Goal: Task Accomplishment & Management: Complete application form

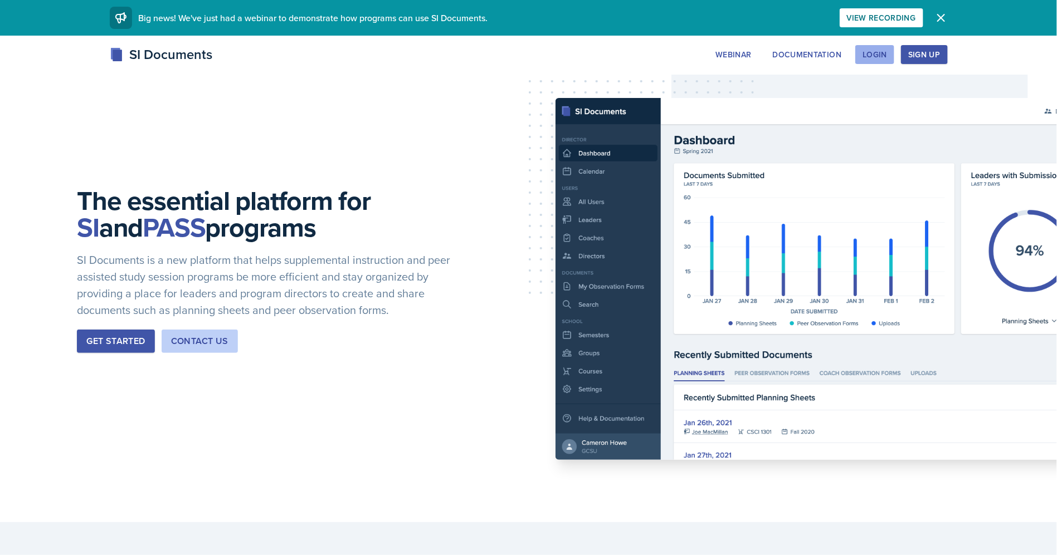
click at [886, 52] on div "Login" at bounding box center [874, 54] width 25 height 9
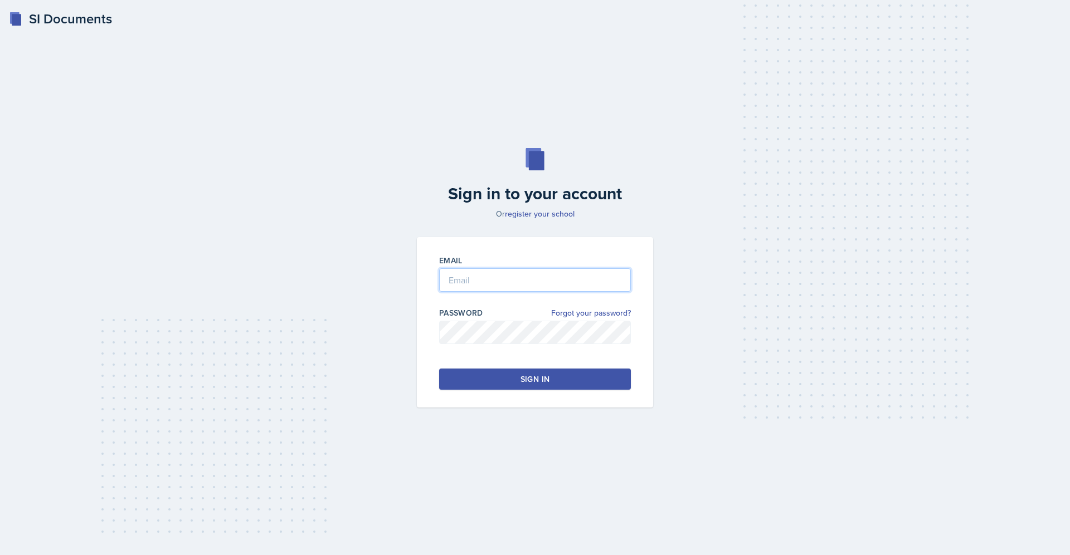
click at [473, 279] on input "email" at bounding box center [535, 280] width 192 height 23
type input "[PERSON_NAME][EMAIL_ADDRESS][PERSON_NAME][DOMAIN_NAME]"
click at [561, 311] on link "Forgot your password?" at bounding box center [591, 314] width 80 height 12
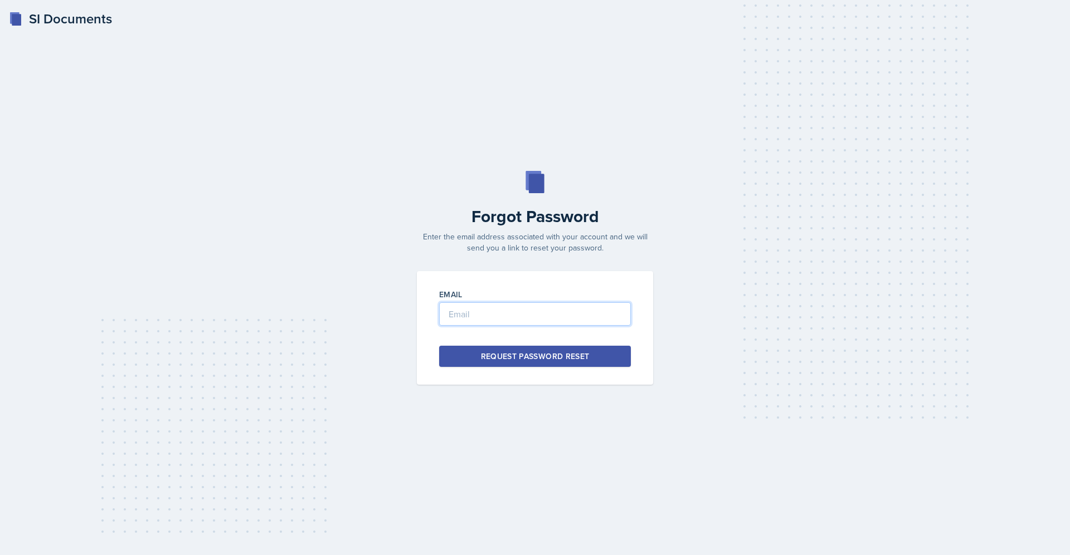
click at [544, 320] on input "email" at bounding box center [535, 313] width 192 height 23
type input "[PERSON_NAME][EMAIL_ADDRESS][PERSON_NAME][DOMAIN_NAME]"
click at [583, 364] on button "Request Password Reset" at bounding box center [535, 356] width 192 height 21
click at [95, 18] on div "SI Documents" at bounding box center [60, 19] width 103 height 20
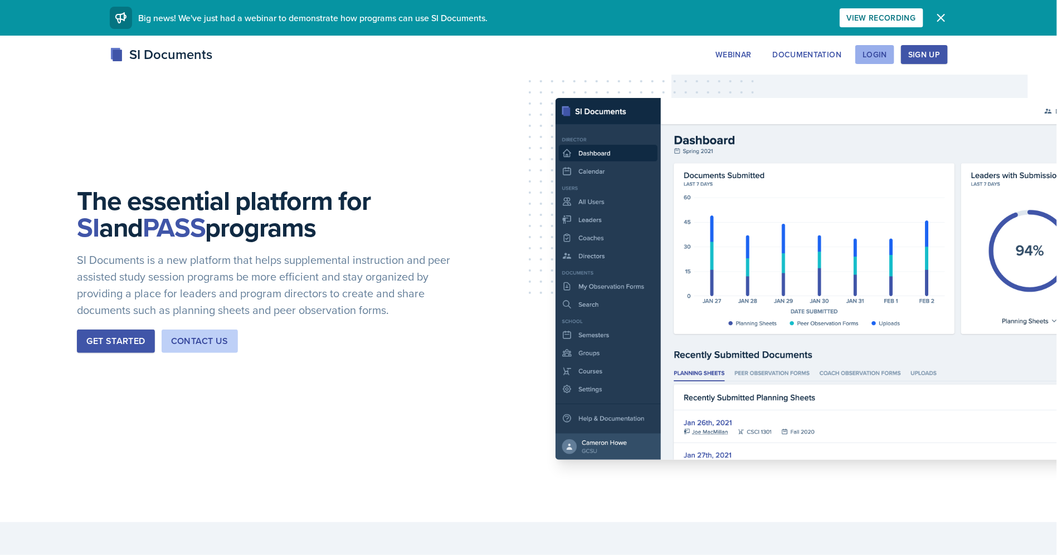
click at [874, 52] on div "Login" at bounding box center [874, 54] width 25 height 9
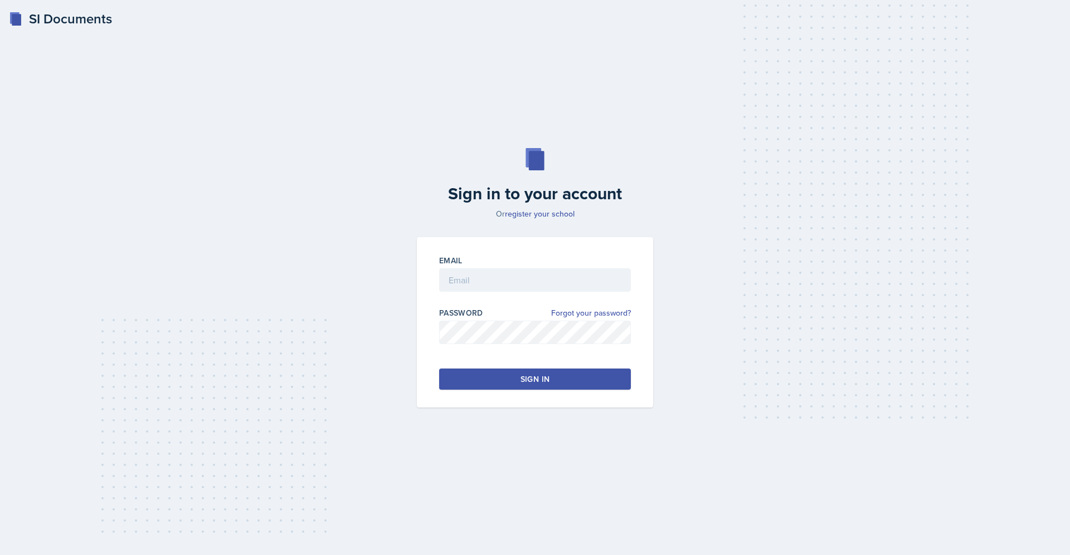
click at [474, 294] on div at bounding box center [535, 297] width 192 height 11
click at [477, 286] on input "email" at bounding box center [535, 280] width 192 height 23
type input "[PERSON_NAME][EMAIL_ADDRESS][PERSON_NAME][DOMAIN_NAME]"
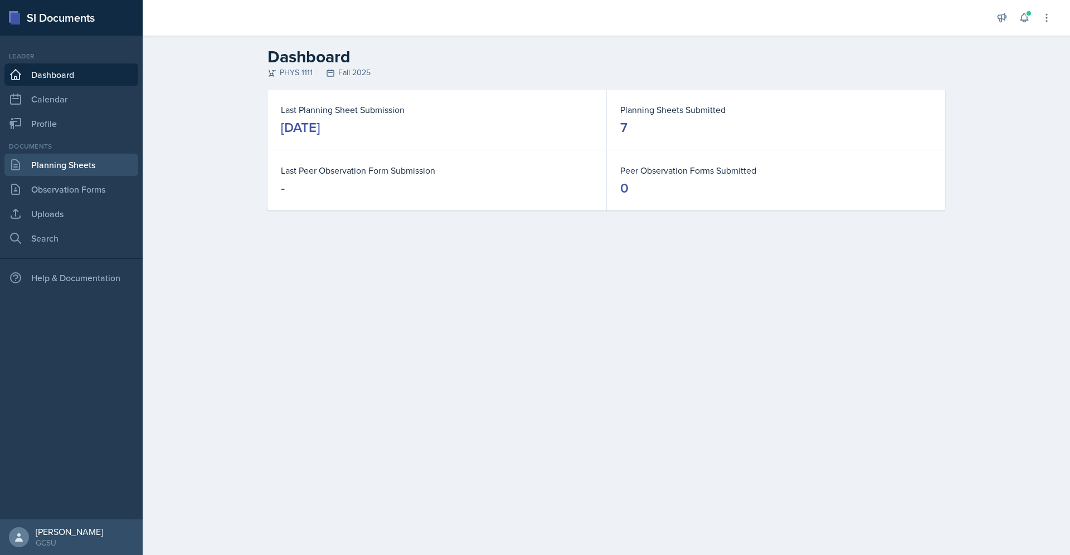
click at [81, 154] on link "Planning Sheets" at bounding box center [71, 165] width 134 height 22
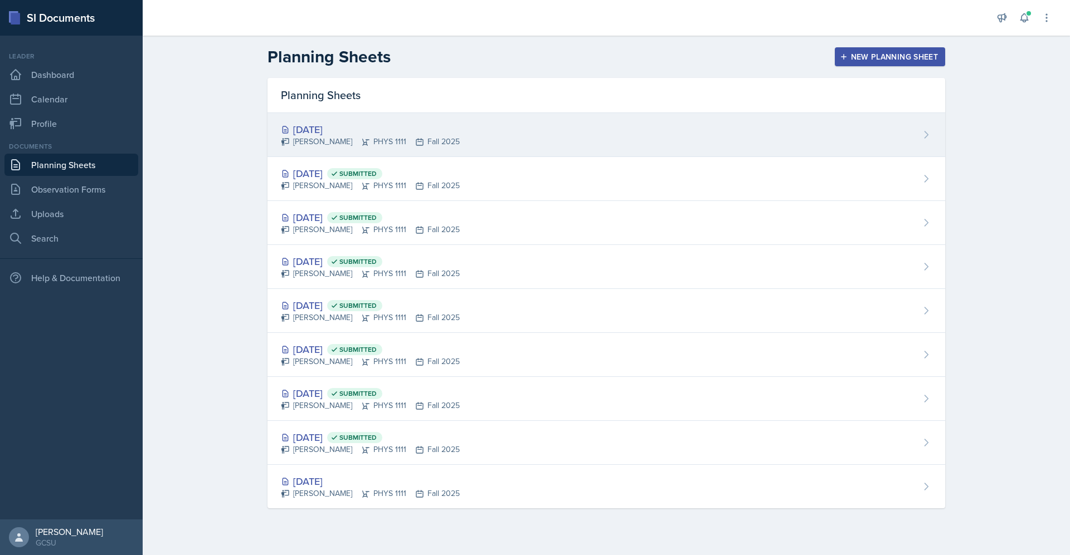
click at [330, 126] on div "[DATE]" at bounding box center [370, 129] width 179 height 15
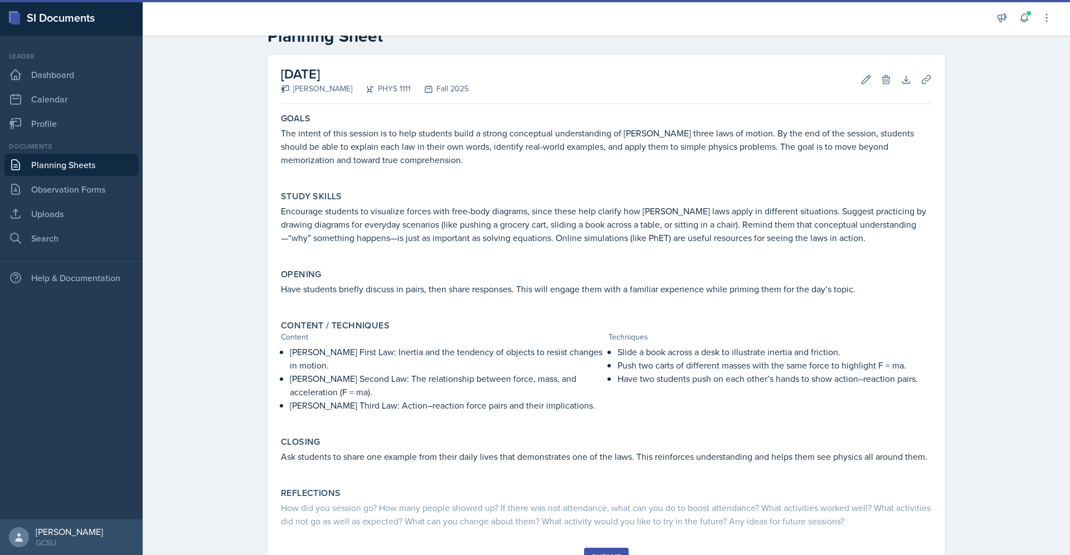
scroll to position [84, 0]
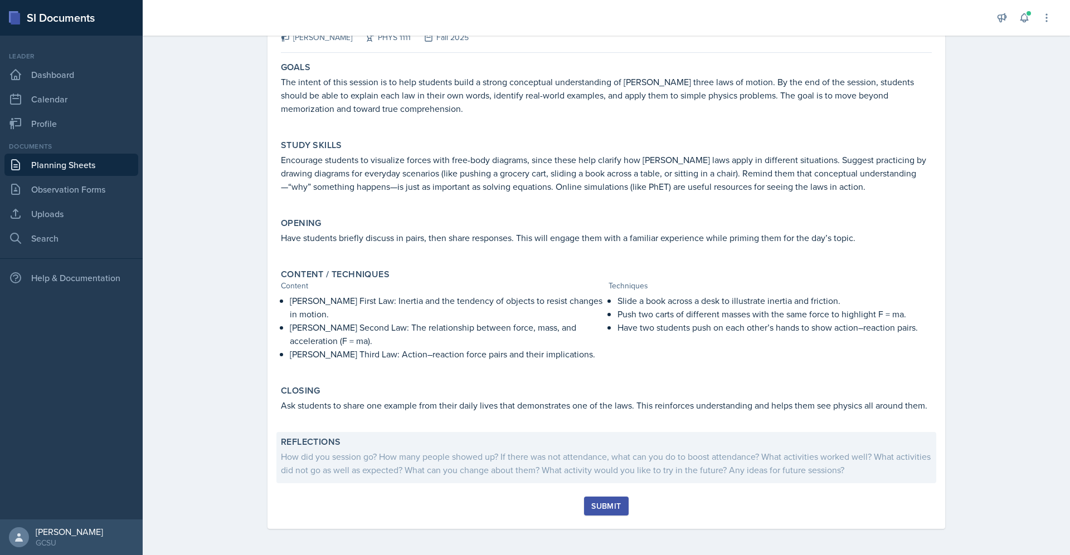
click at [518, 463] on div "How did you session go? How many people showed up? If there was not attendance,…" at bounding box center [606, 463] width 651 height 27
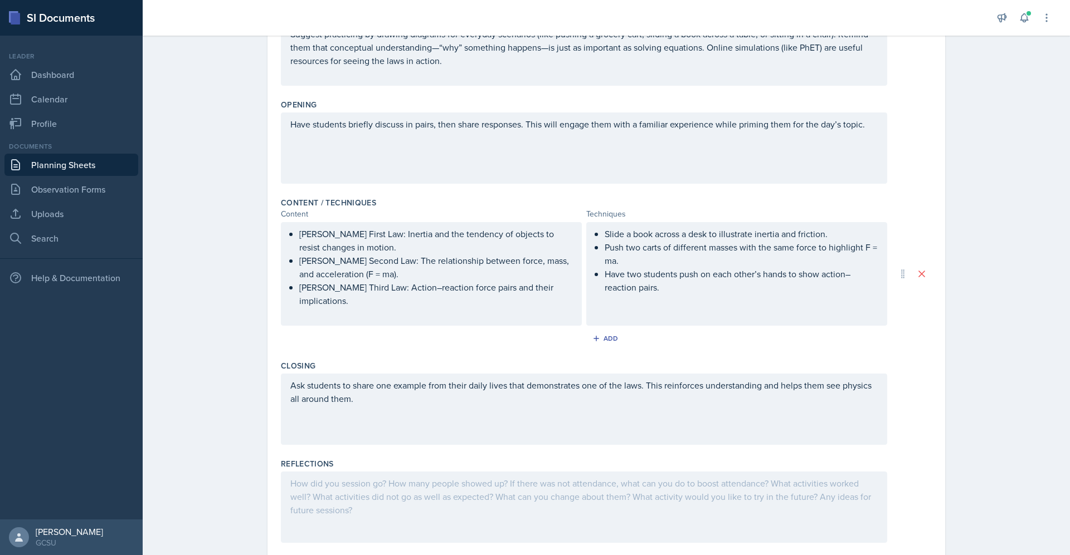
scroll to position [278, 0]
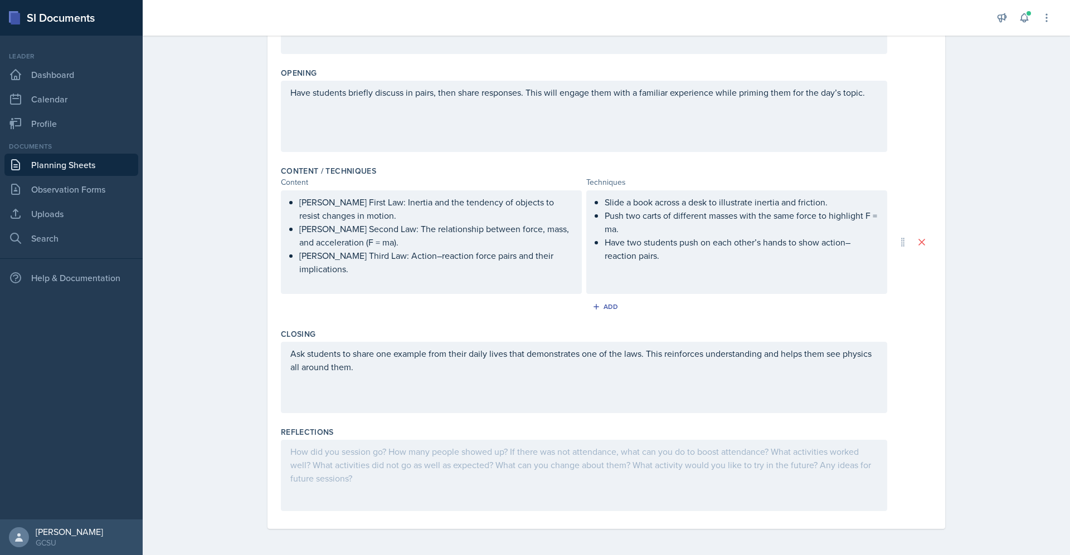
click at [485, 454] on div at bounding box center [584, 475] width 606 height 71
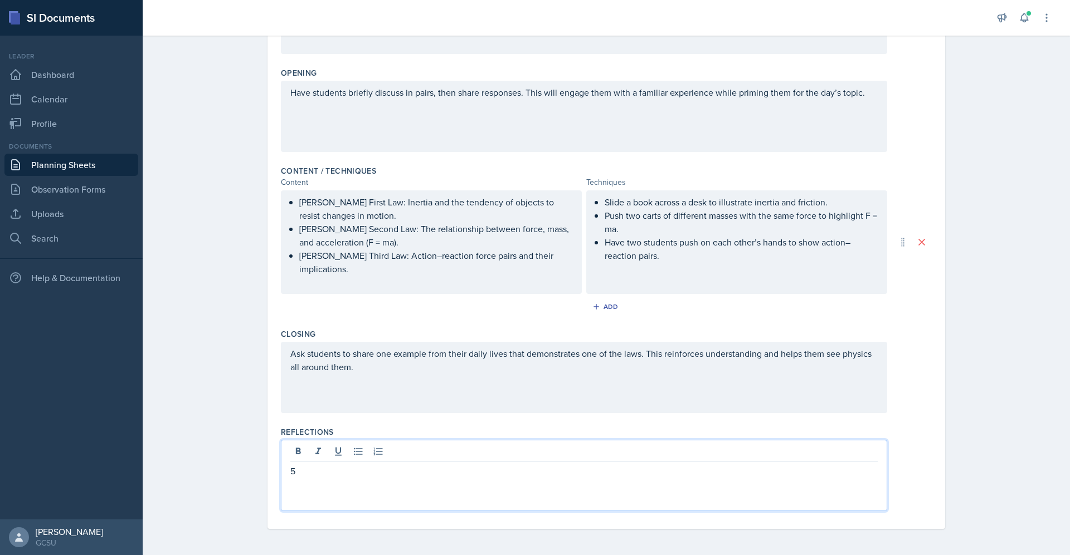
scroll to position [297, 0]
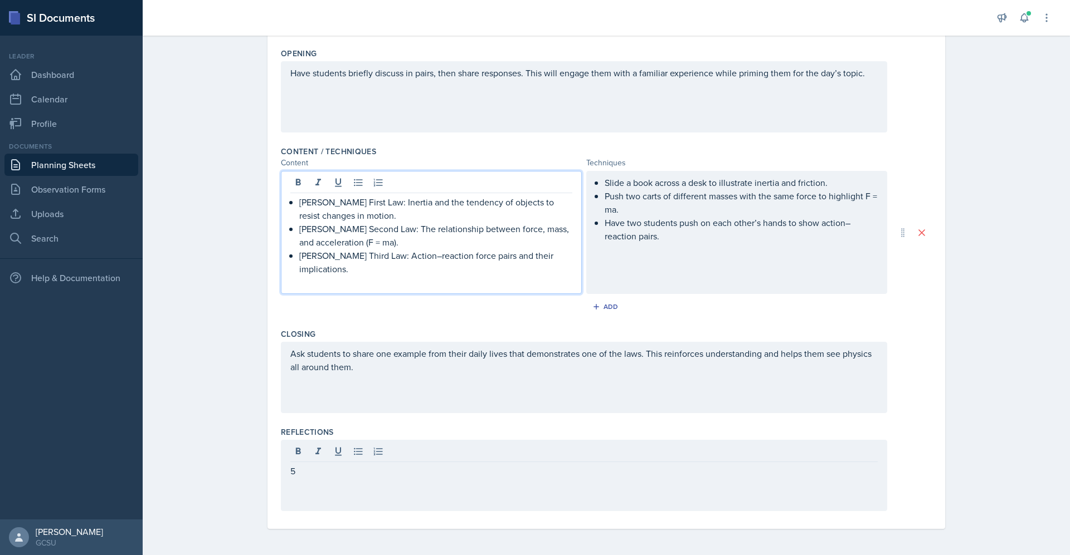
click at [559, 281] on p at bounding box center [431, 282] width 282 height 13
click at [370, 460] on div "5" at bounding box center [584, 475] width 606 height 71
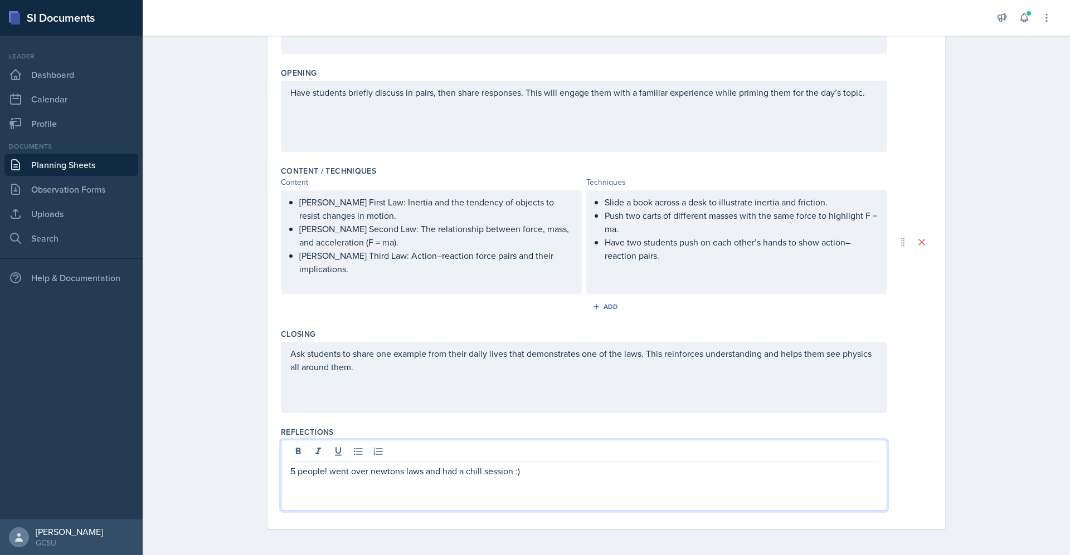
scroll to position [0, 0]
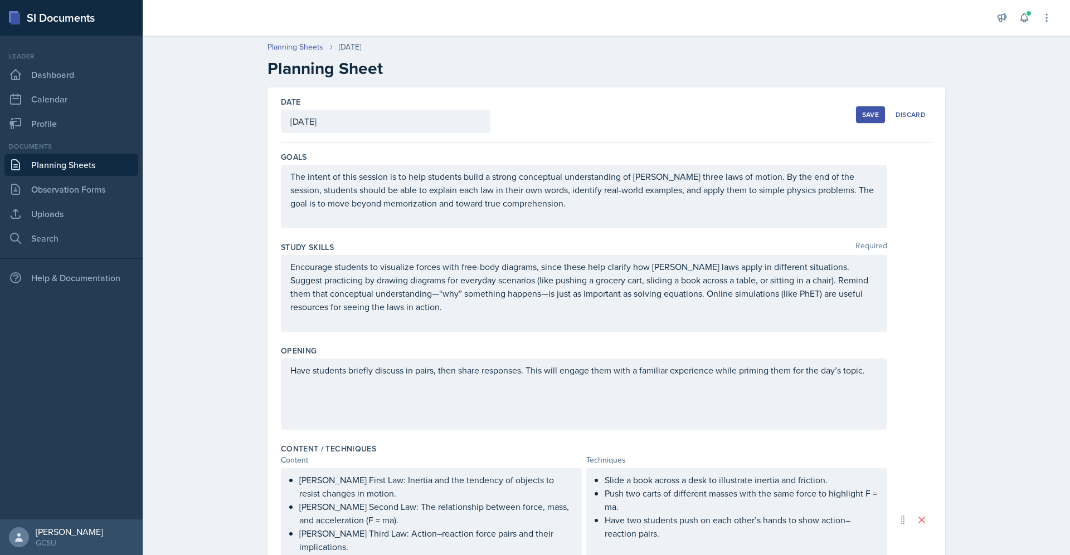
click at [862, 114] on div "Save" at bounding box center [870, 114] width 17 height 9
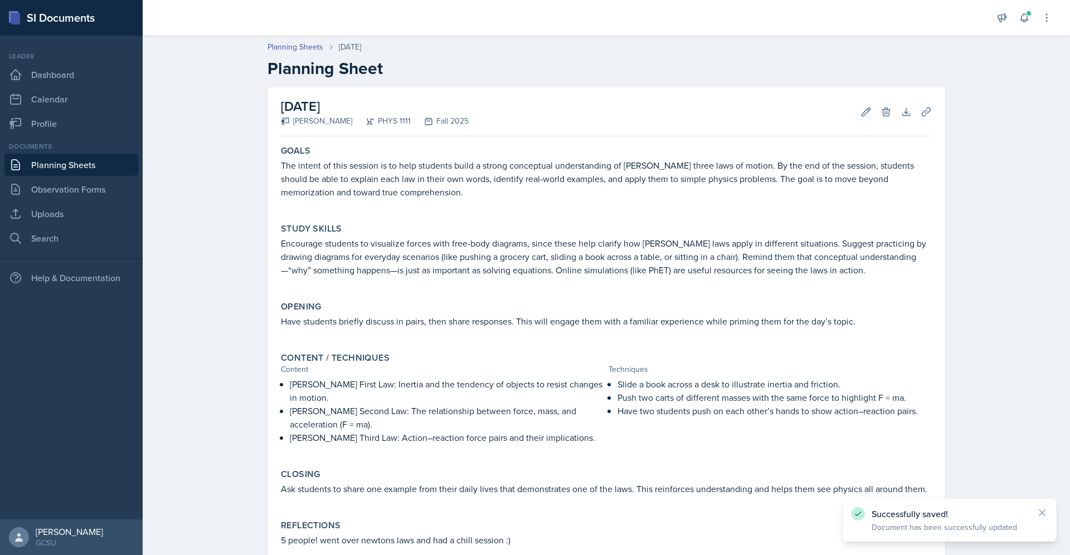
scroll to position [68, 0]
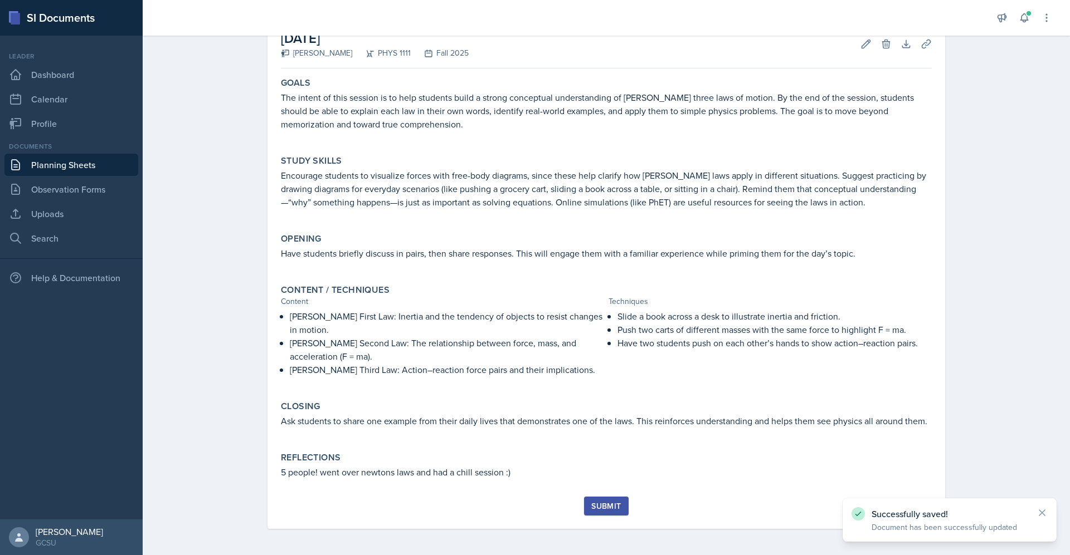
click at [605, 502] on div "Submit" at bounding box center [606, 506] width 30 height 9
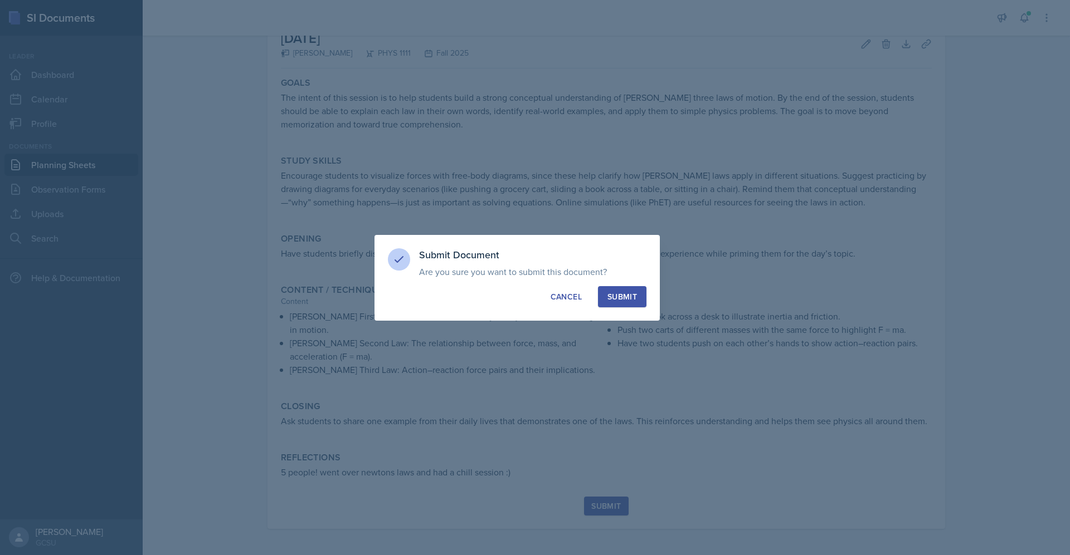
click at [609, 297] on div "Submit" at bounding box center [622, 296] width 30 height 11
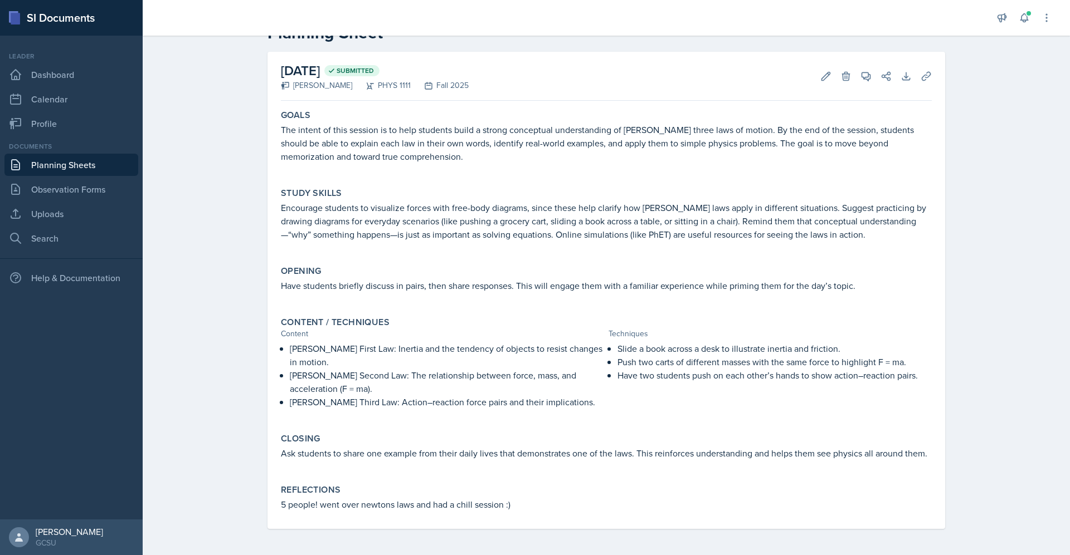
scroll to position [0, 0]
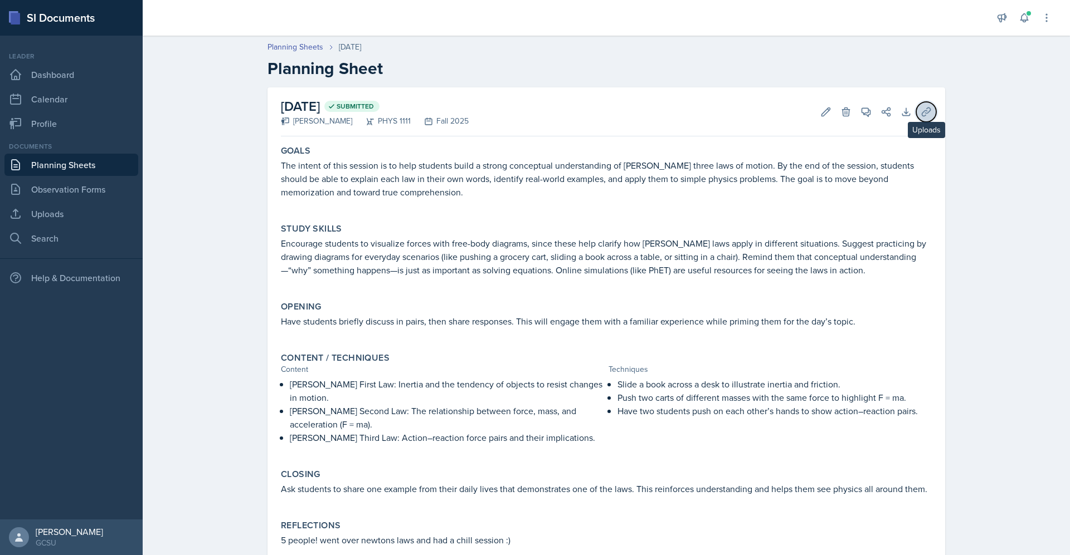
click at [916, 104] on button "Uploads" at bounding box center [926, 112] width 20 height 20
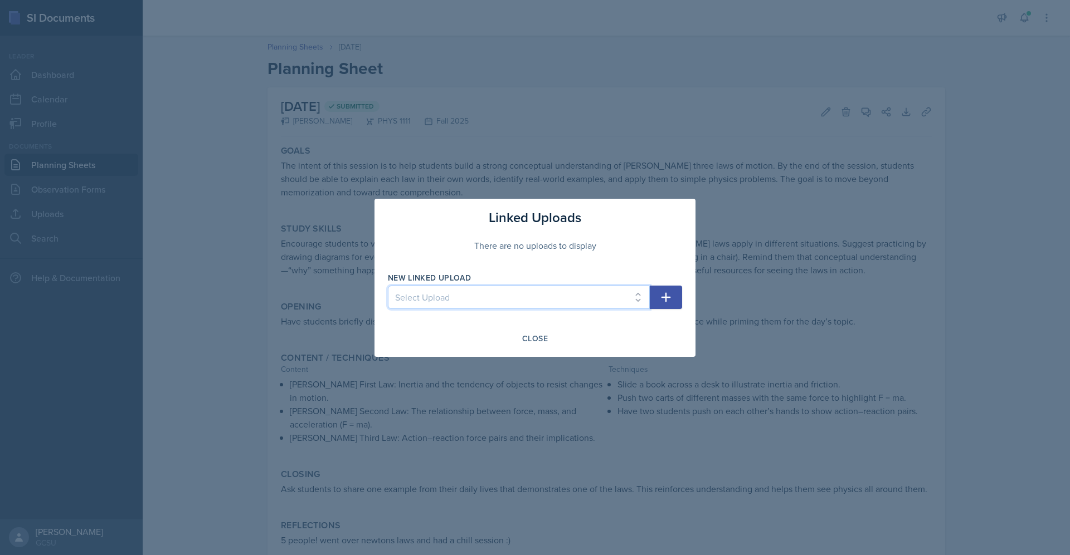
click at [547, 291] on select "Select Upload Algebra Review vector practice more vectors(word problems) motion…" at bounding box center [519, 297] width 262 height 23
select select "cc390428-9829-4f7d-85ac-5a534e271cdf"
click at [388, 286] on select "Select Upload Algebra Review vector practice more vectors(word problems) motion…" at bounding box center [519, 297] width 262 height 23
click at [538, 334] on div "Close" at bounding box center [535, 338] width 26 height 9
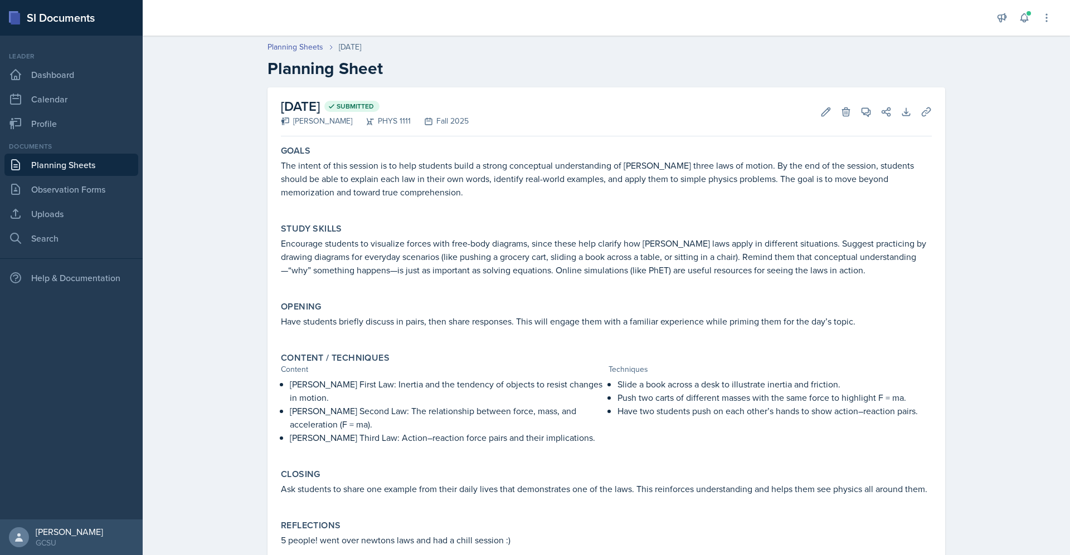
scroll to position [36, 0]
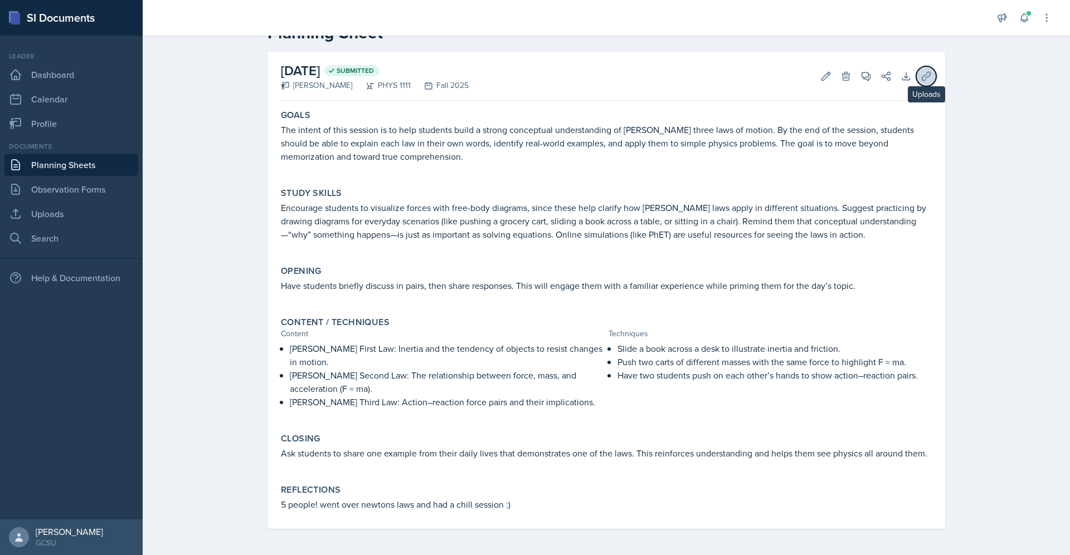
click at [923, 74] on icon at bounding box center [925, 76] width 8 height 8
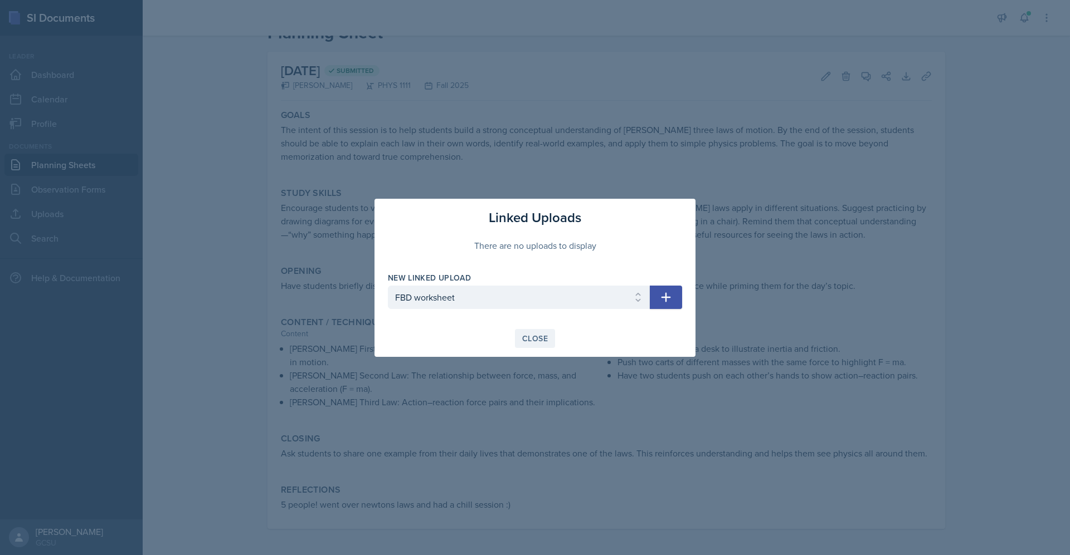
click at [539, 341] on div "Close" at bounding box center [535, 338] width 26 height 9
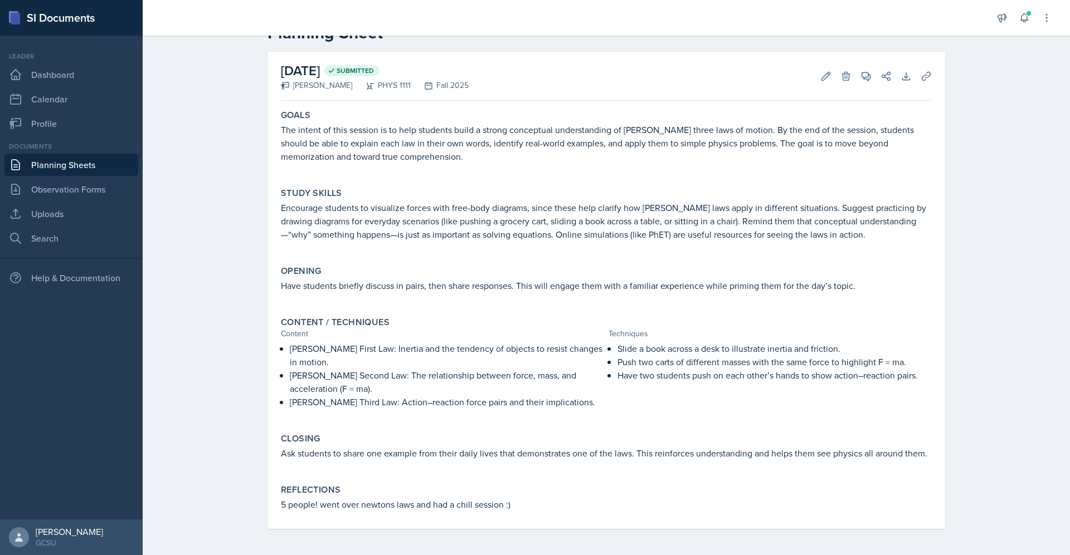
click at [930, 71] on div "[DATE] Submitted [PERSON_NAME] PHYS 1111 Fall 2025 Edit Delete View Comments Co…" at bounding box center [605, 290] width 677 height 477
click at [922, 74] on icon at bounding box center [925, 76] width 11 height 11
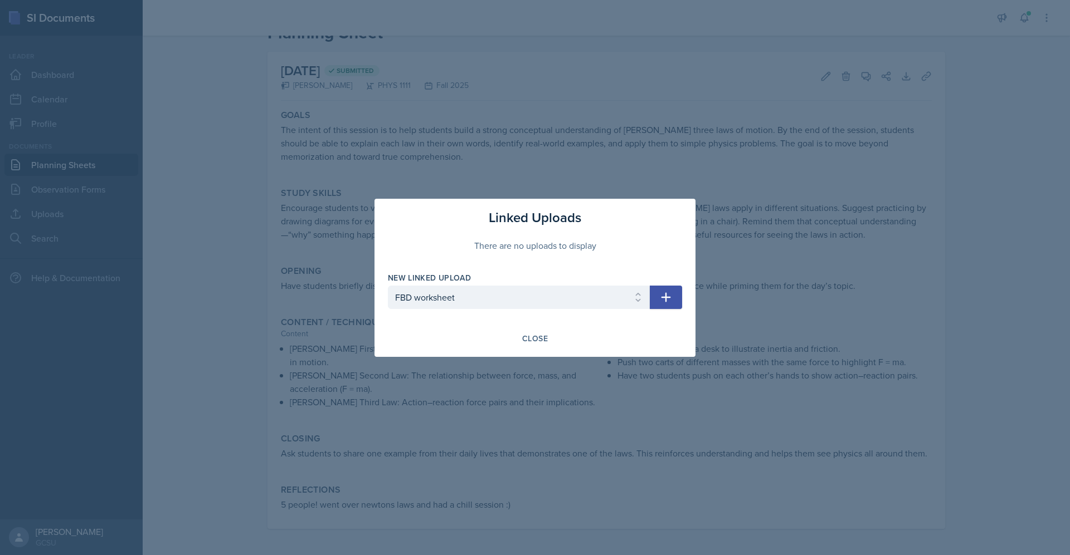
click at [670, 297] on icon "button" at bounding box center [665, 297] width 13 height 13
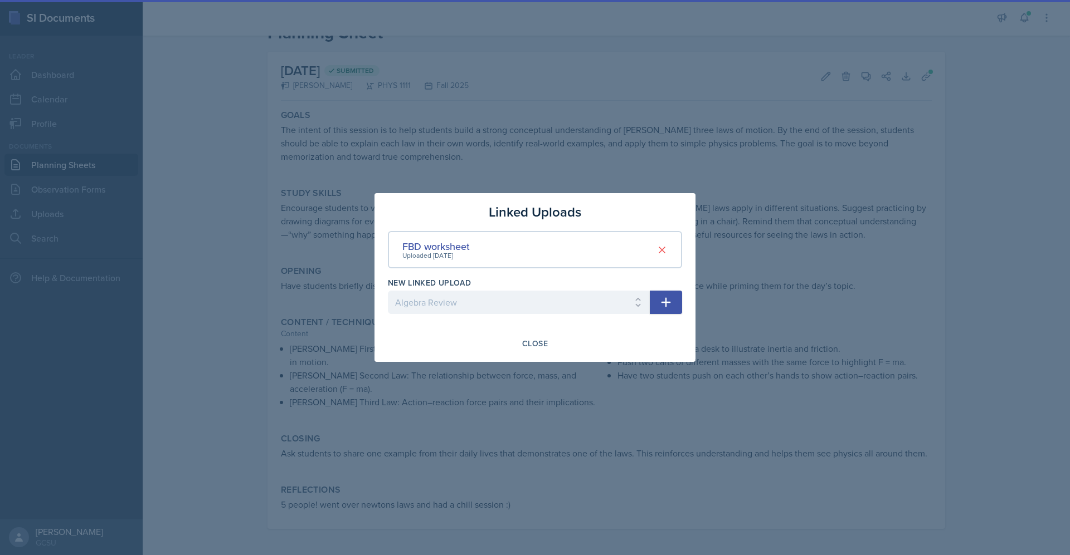
select select
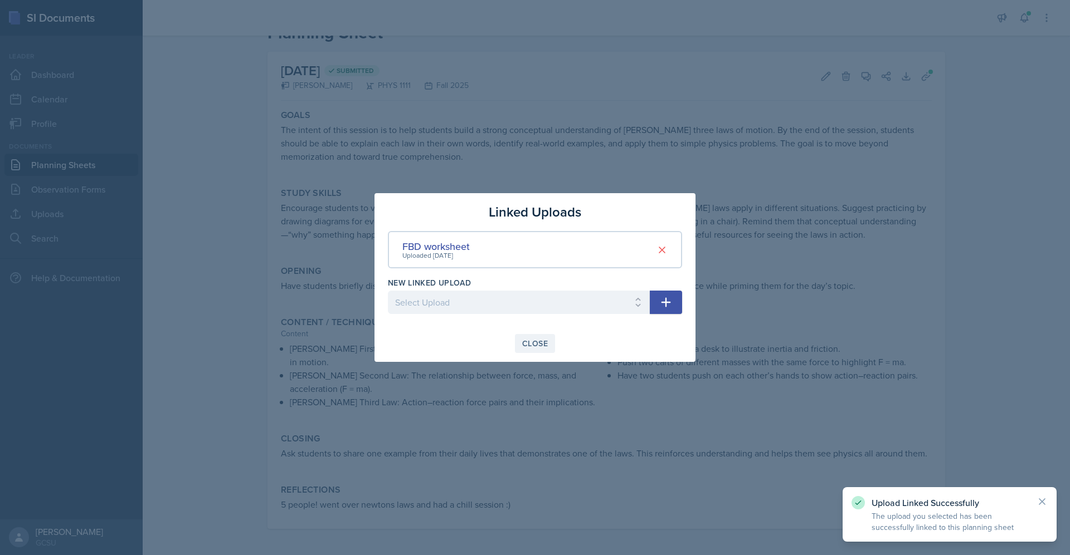
click at [519, 349] on button "Close" at bounding box center [535, 343] width 40 height 19
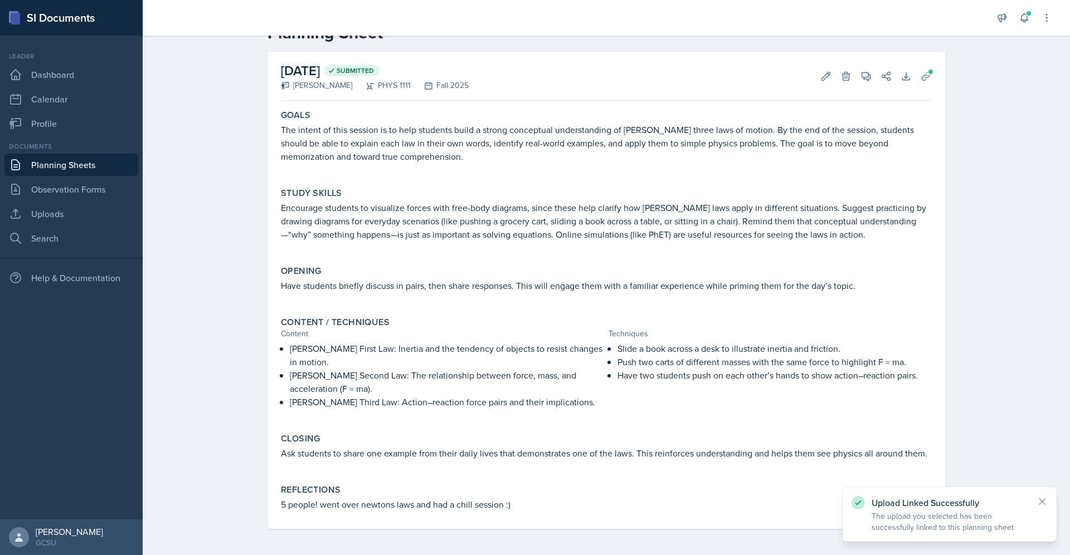
scroll to position [0, 0]
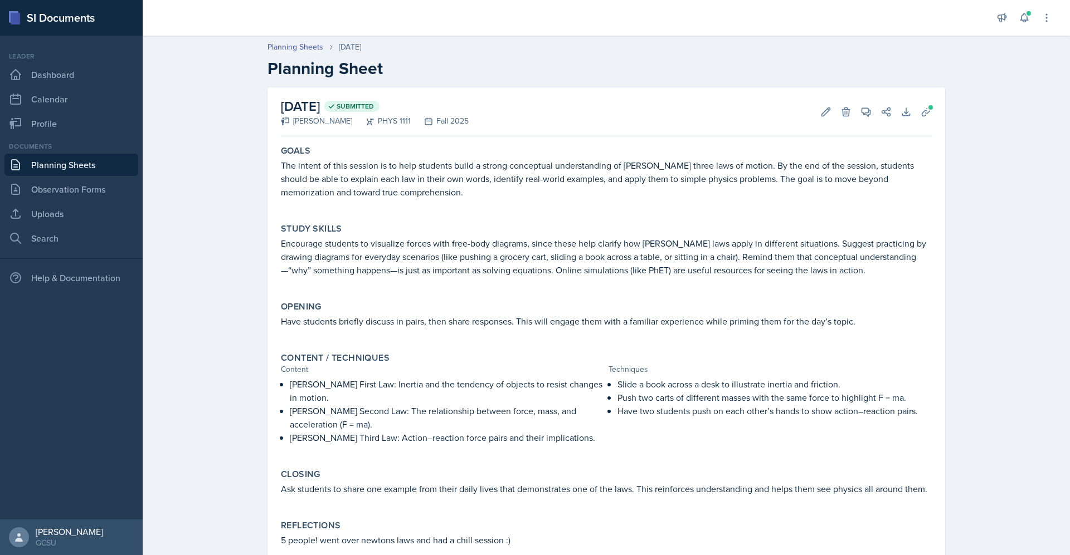
click at [394, 445] on p at bounding box center [442, 450] width 323 height 11
click at [564, 446] on p at bounding box center [442, 450] width 323 height 11
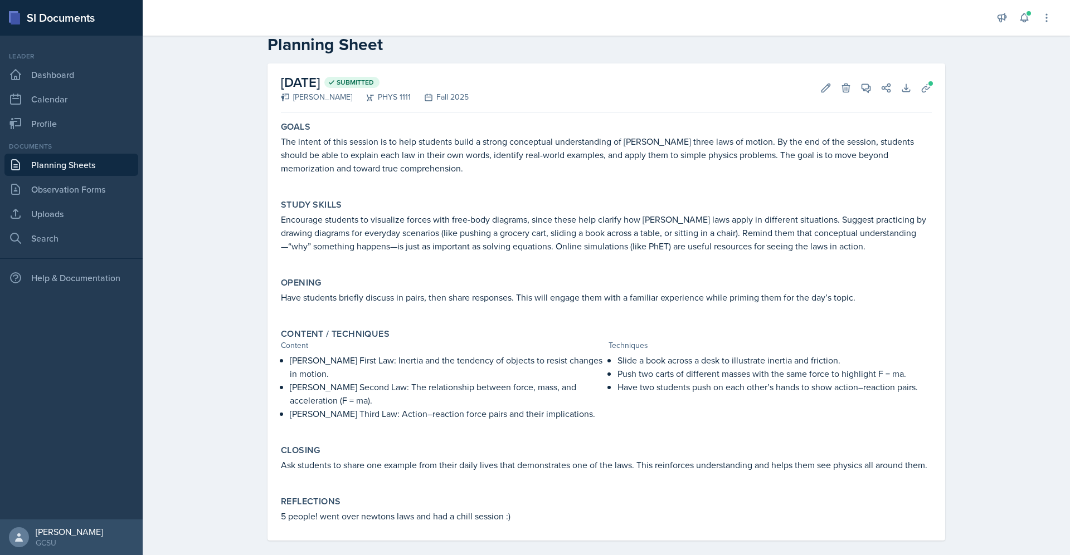
scroll to position [25, 0]
click at [564, 446] on div "Closing" at bounding box center [606, 449] width 651 height 11
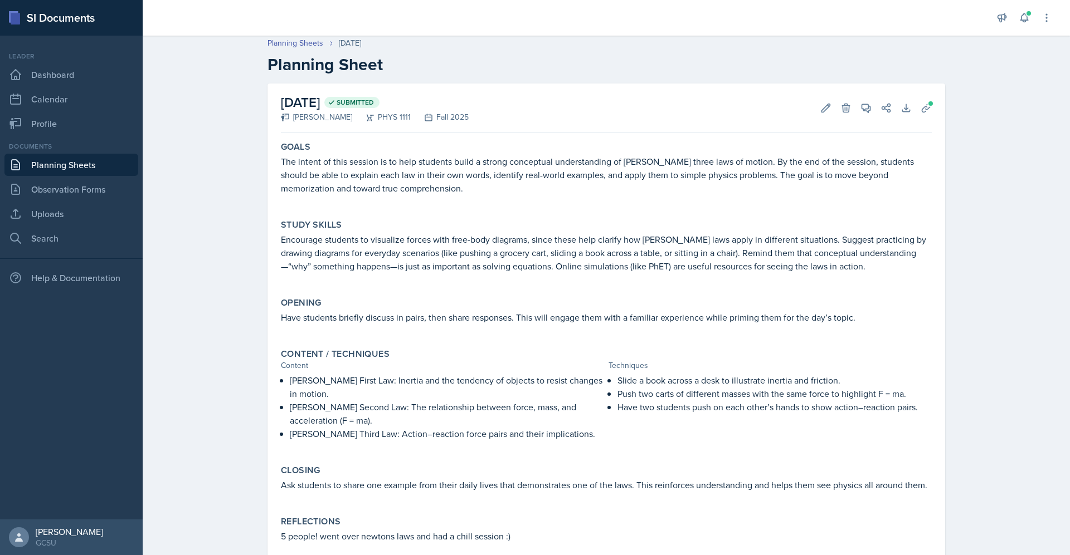
scroll to position [0, 0]
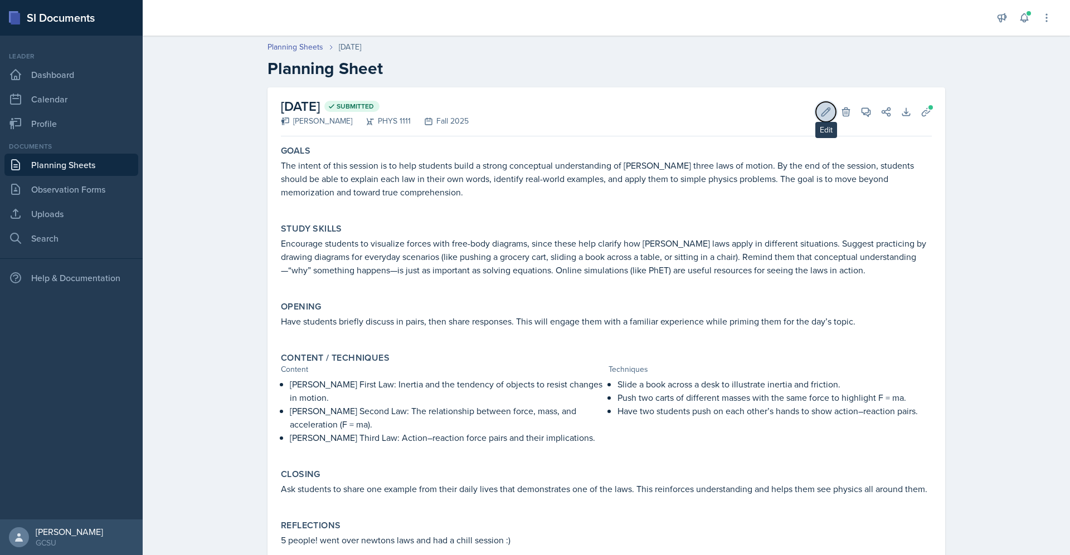
click at [820, 109] on icon at bounding box center [825, 111] width 11 height 11
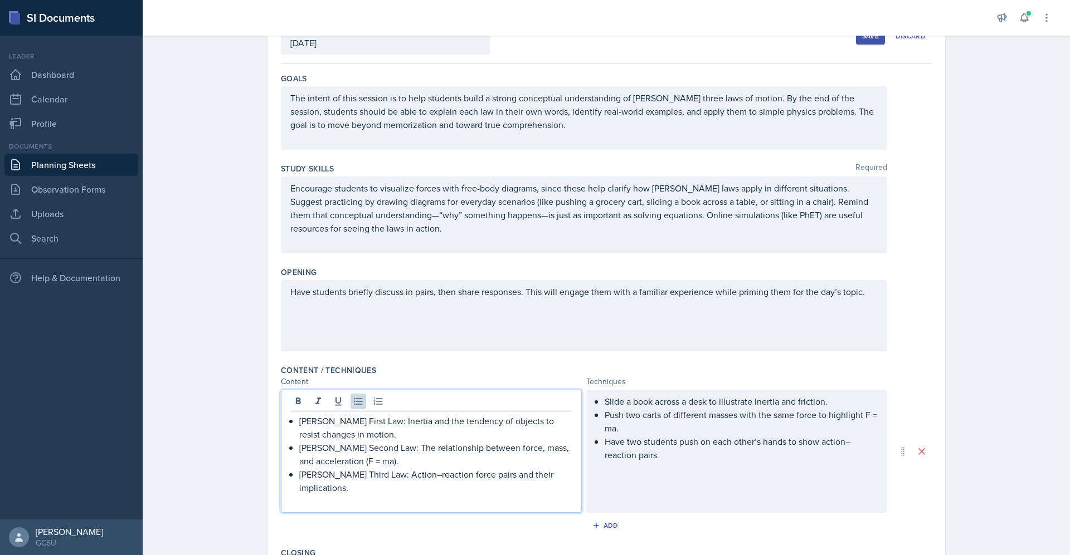
scroll to position [98, 0]
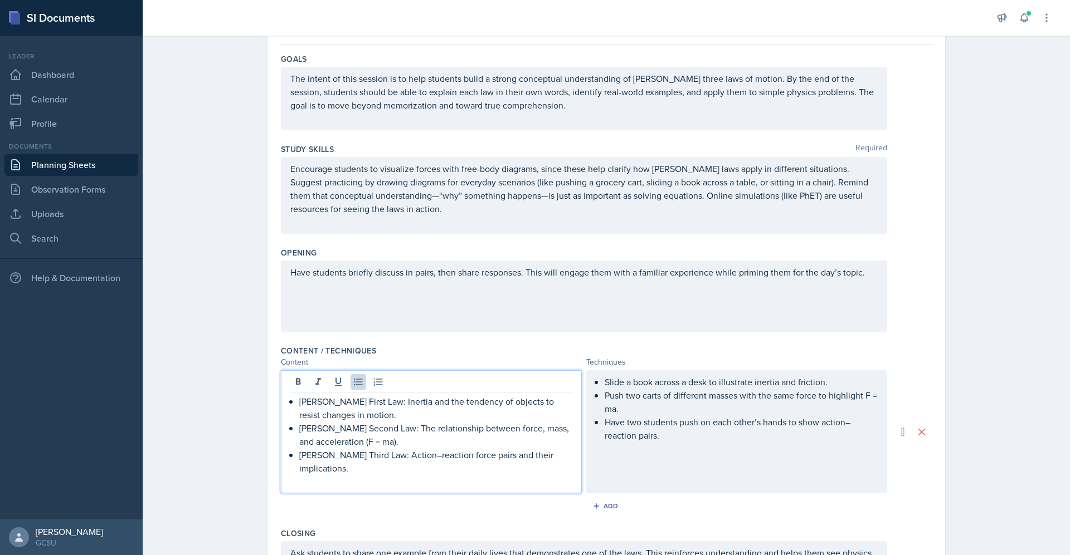
click at [505, 470] on p "[PERSON_NAME] Third Law: Action–reaction force pairs and their implications." at bounding box center [435, 461] width 273 height 27
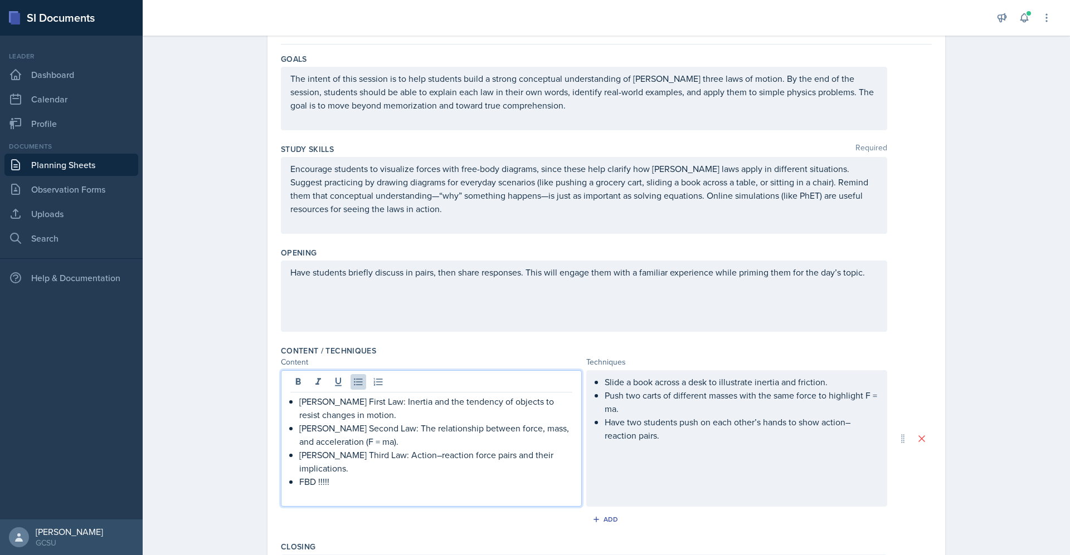
scroll to position [0, 0]
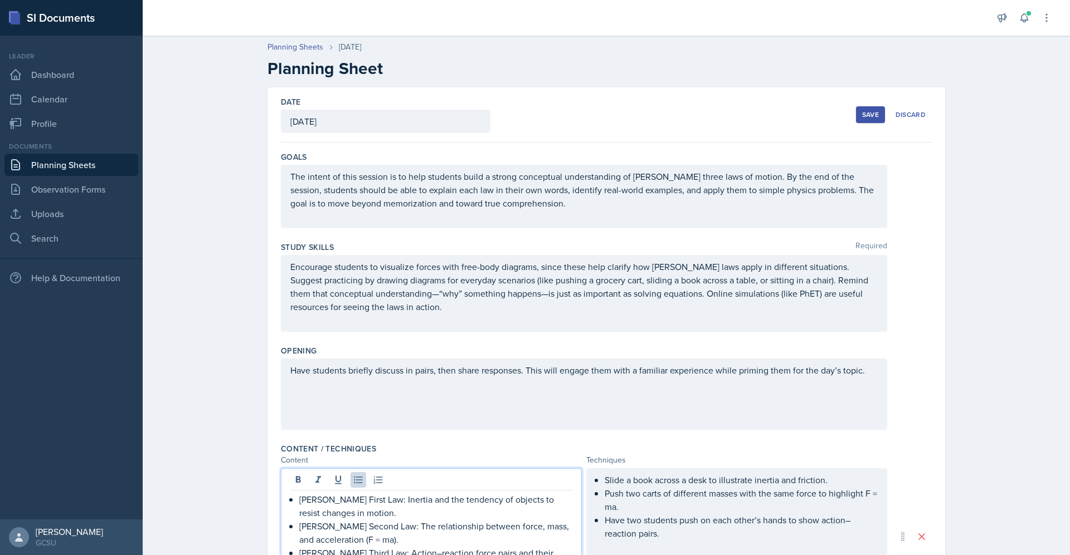
click at [862, 119] on div "Save" at bounding box center [870, 114] width 17 height 9
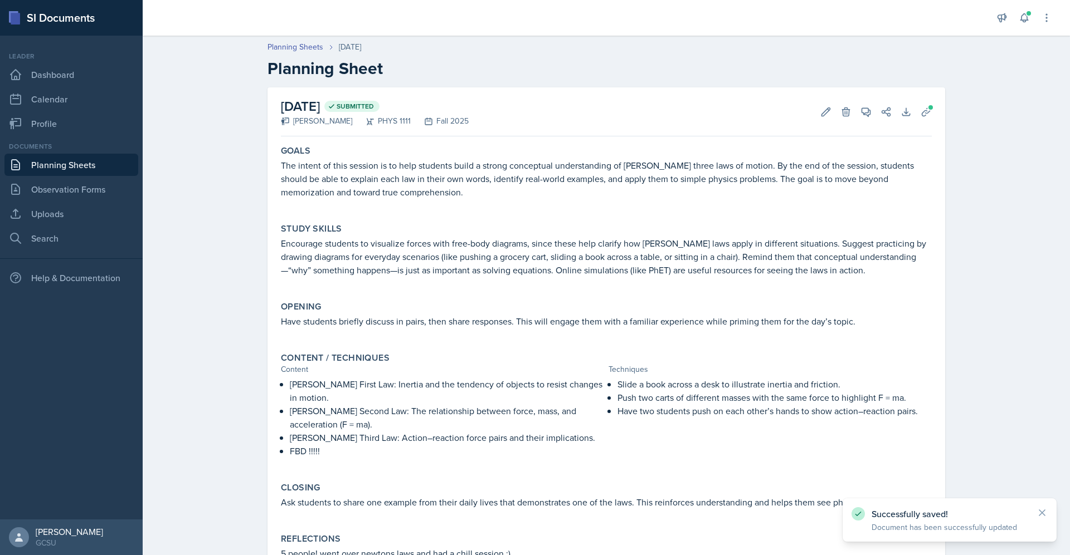
scroll to position [49, 0]
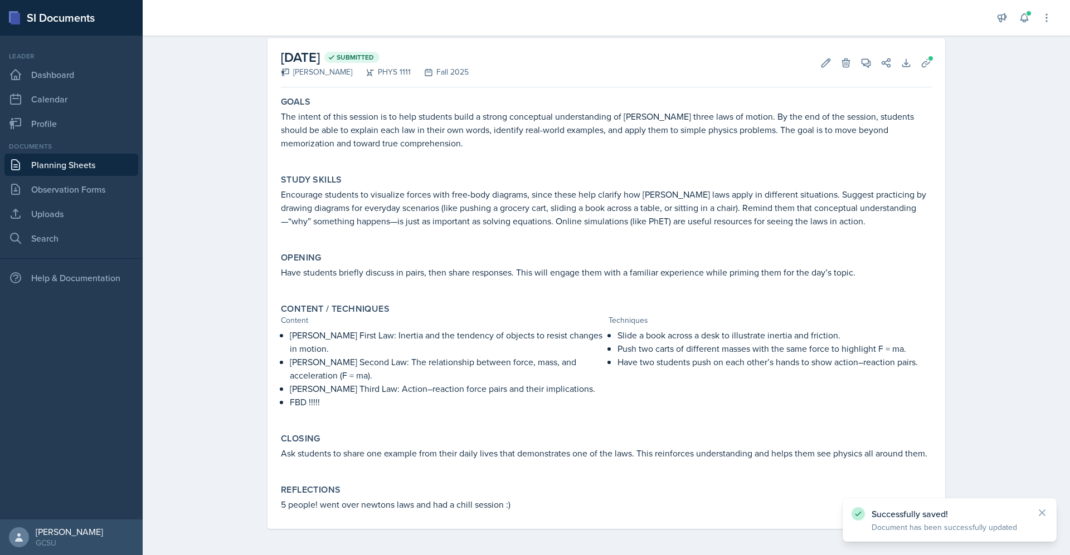
click at [672, 399] on div "Slide a book across a desk to illustrate inertia and friction. Push two carts o…" at bounding box center [769, 374] width 323 height 91
